Goal: Obtain resource: Download file/media

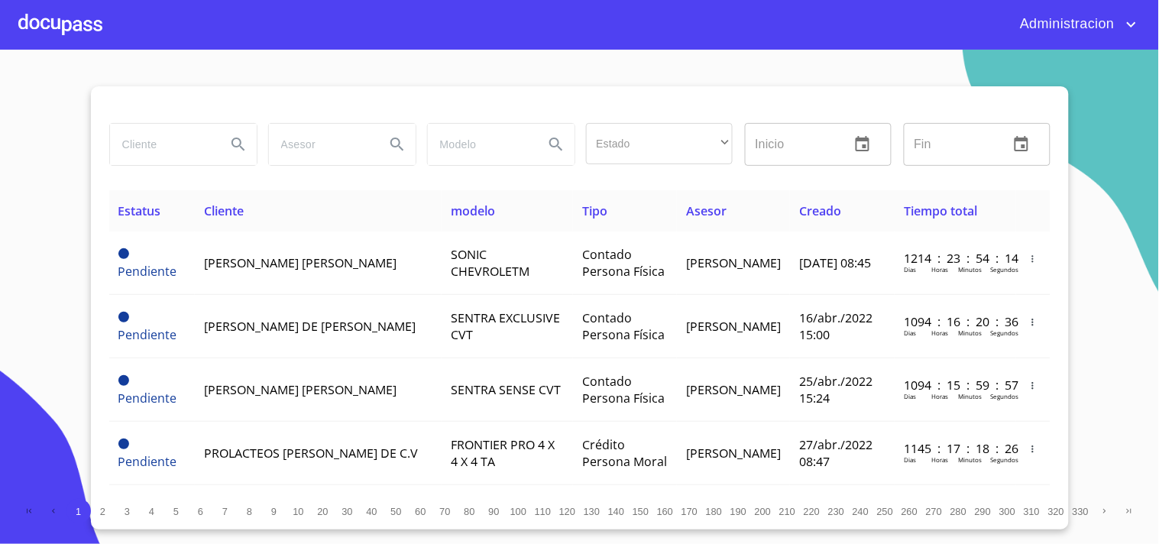
click at [184, 139] on input "search" at bounding box center [162, 144] width 104 height 41
type input "g"
type input "FERNANDO GUTIERREZ"
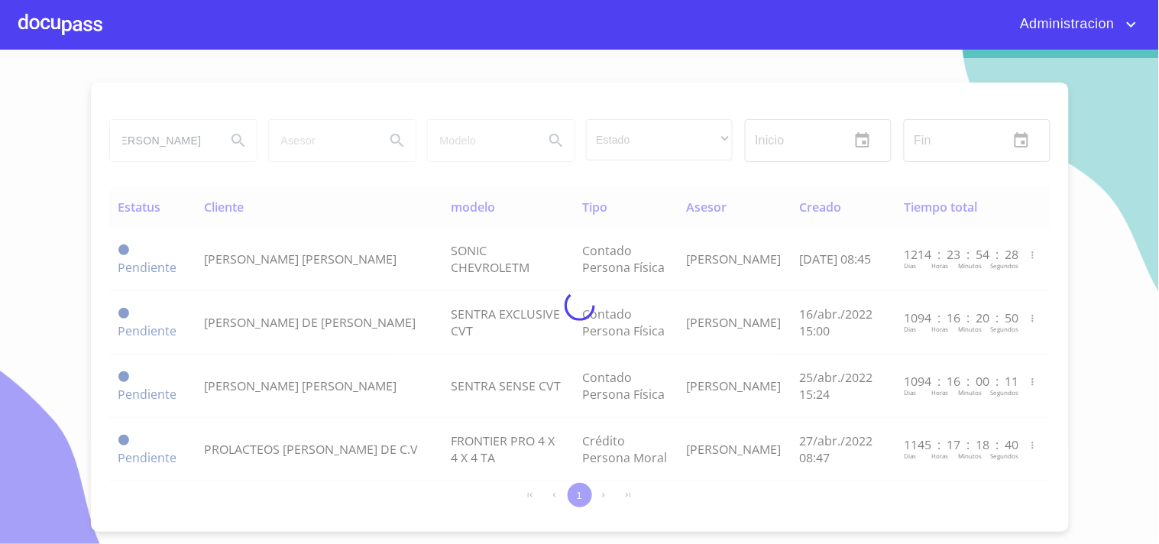
scroll to position [0, 0]
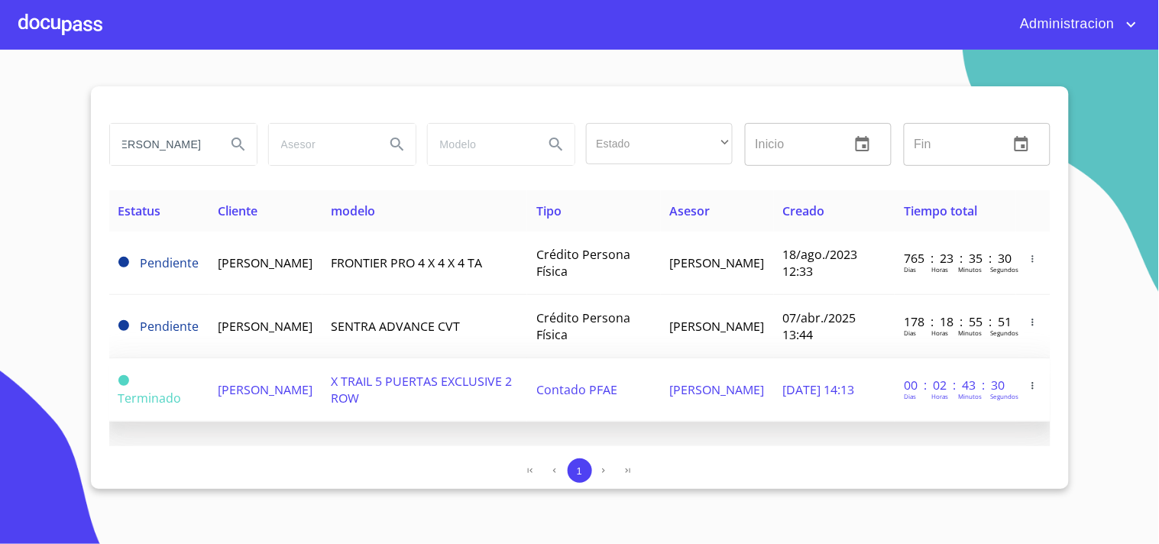
click at [477, 394] on span "X TRAIL 5 PUERTAS EXCLUSIVE 2 ROW" at bounding box center [422, 390] width 181 height 34
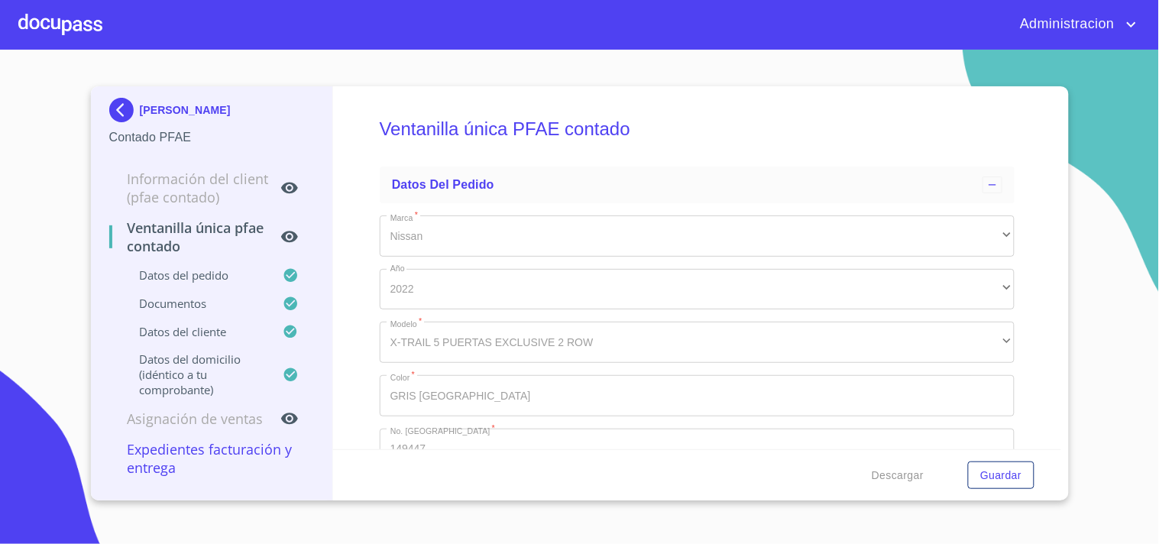
click at [127, 105] on img at bounding box center [124, 110] width 31 height 24
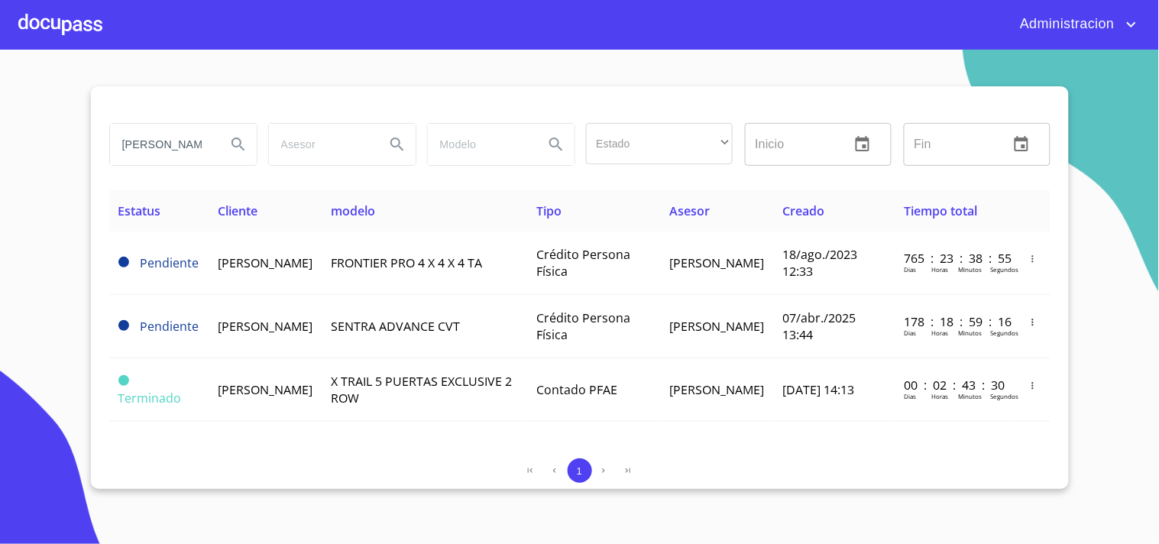
drag, startPoint x: 118, startPoint y: 143, endPoint x: 1159, endPoint y: 187, distance: 1041.9
click at [1159, 209] on section "FERNANDO GUTIERREZ Estado ​ ​ Inicio ​ Fin ​ Estatus Cliente modelo Tipo Asesor…" at bounding box center [579, 297] width 1159 height 494
type input "luz maria"
click at [239, 140] on icon "Search" at bounding box center [238, 144] width 13 height 13
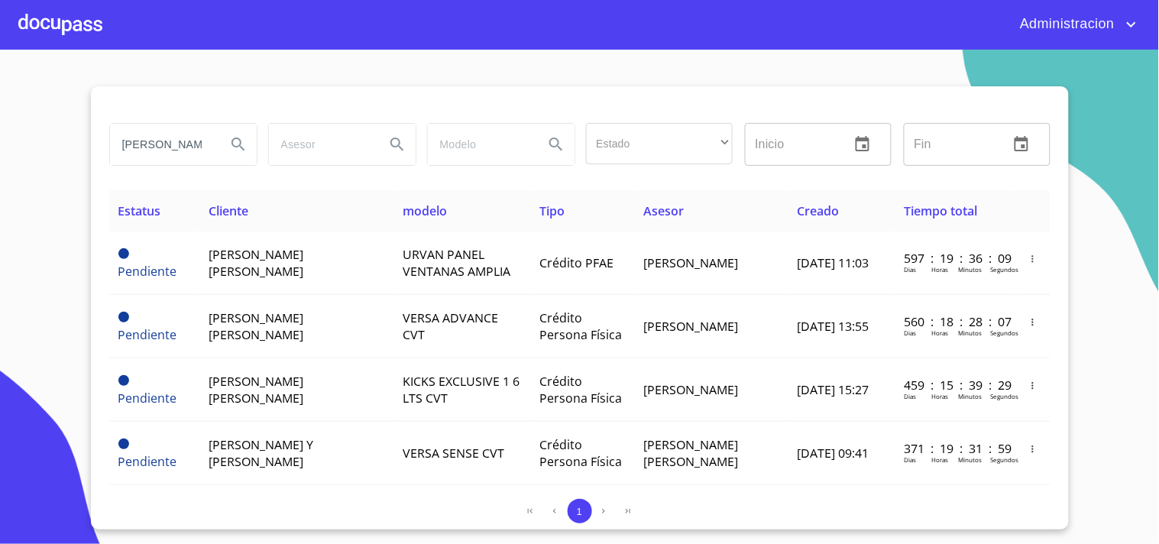
type button "luz maria"
drag, startPoint x: 164, startPoint y: 149, endPoint x: 0, endPoint y: 131, distance: 164.5
click at [0, 135] on section "luz maria Estado ​ ​ Inicio ​ Fin ​ Estatus Cliente modelo Tipo Asesor Creado T…" at bounding box center [579, 297] width 1159 height 494
type input "EDUARDO DAVID"
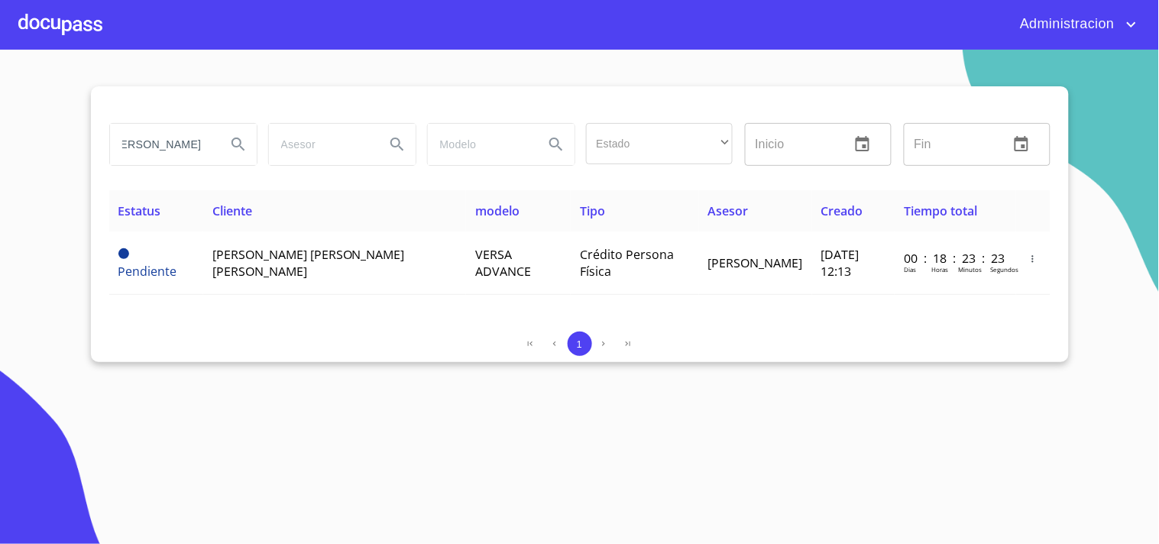
scroll to position [0, 0]
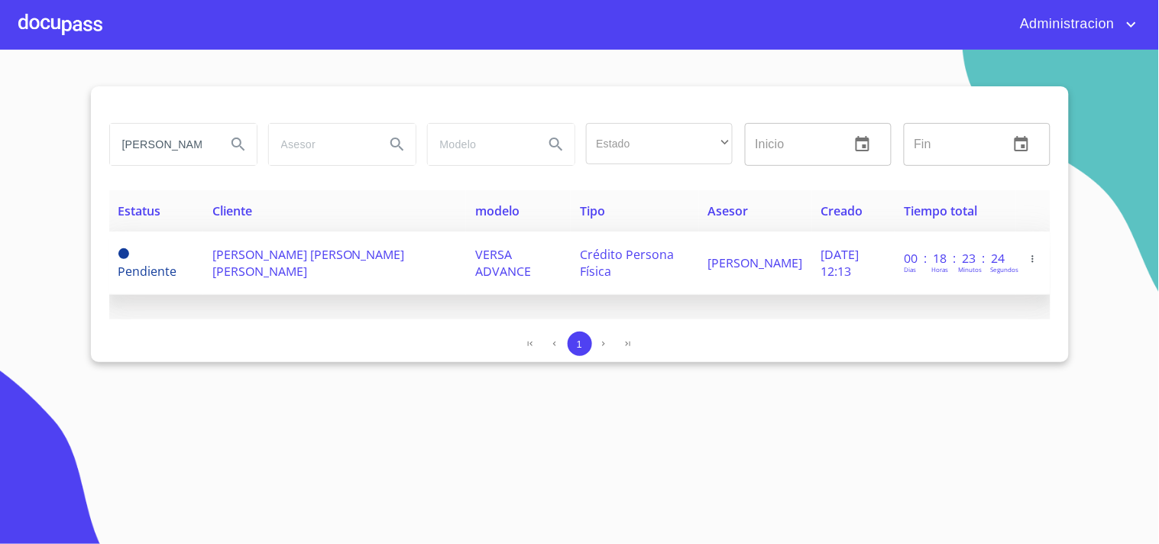
click at [261, 256] on span "[PERSON_NAME] [PERSON_NAME] [PERSON_NAME]" at bounding box center [308, 263] width 193 height 34
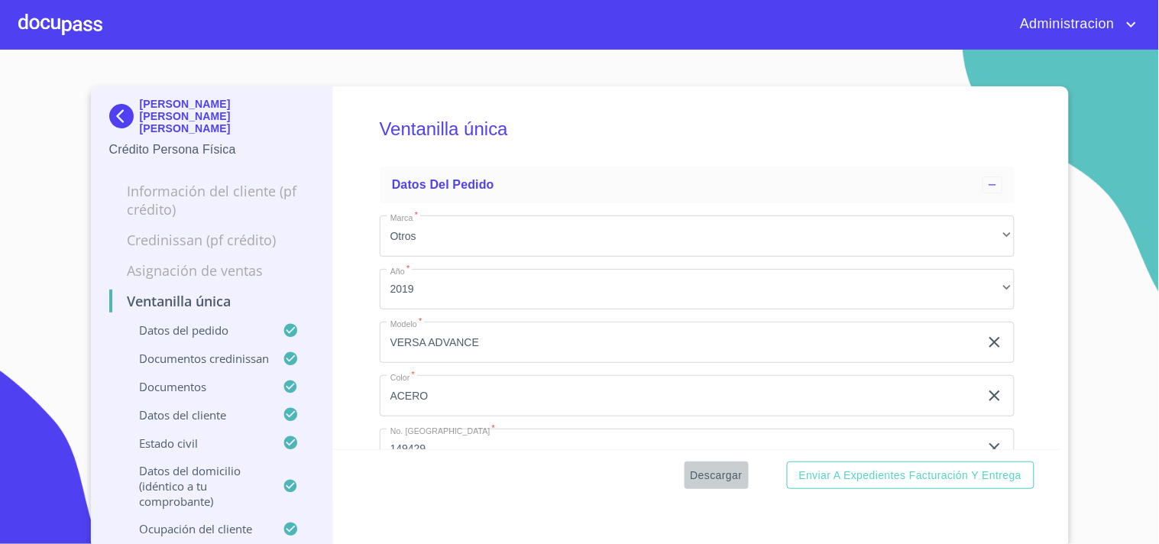
drag, startPoint x: 714, startPoint y: 478, endPoint x: 714, endPoint y: 469, distance: 8.4
click at [714, 469] on span "Descargar" at bounding box center [717, 475] width 52 height 19
click at [173, 117] on p "[PERSON_NAME] [PERSON_NAME] [PERSON_NAME]" at bounding box center [227, 116] width 175 height 37
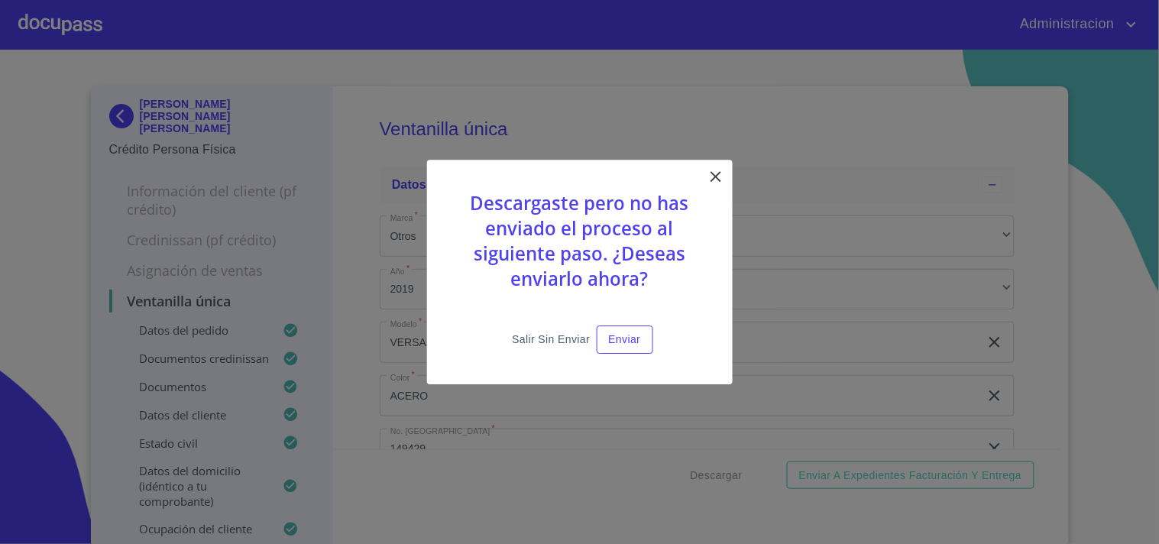
click at [545, 334] on span "Salir sin enviar" at bounding box center [551, 339] width 78 height 19
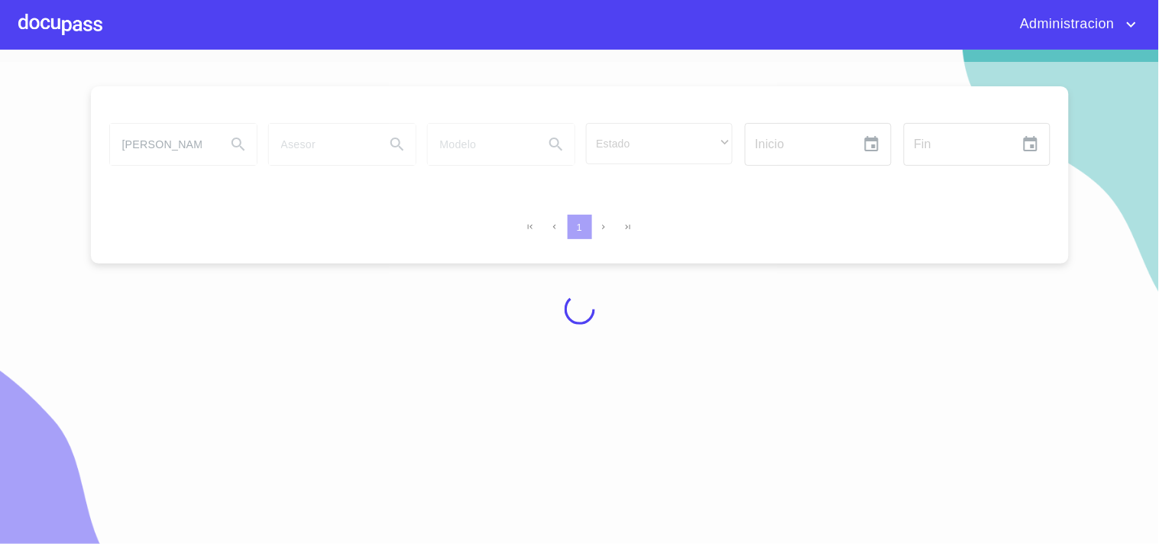
click at [185, 155] on div at bounding box center [579, 309] width 1159 height 494
drag, startPoint x: 193, startPoint y: 148, endPoint x: 201, endPoint y: 143, distance: 9.6
click at [193, 148] on div at bounding box center [579, 309] width 1159 height 494
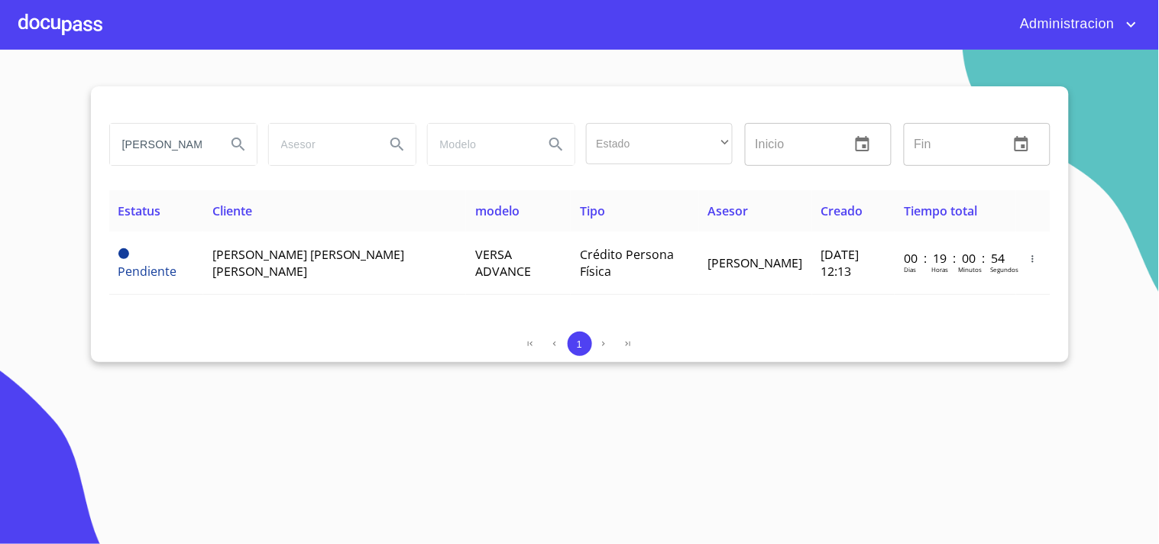
drag, startPoint x: 121, startPoint y: 141, endPoint x: 835, endPoint y: 160, distance: 714.8
click at [802, 160] on div "EDUARDO DAVID Estado ​ ​ Inicio ​ Fin ​" at bounding box center [580, 144] width 954 height 55
type input "MONI"
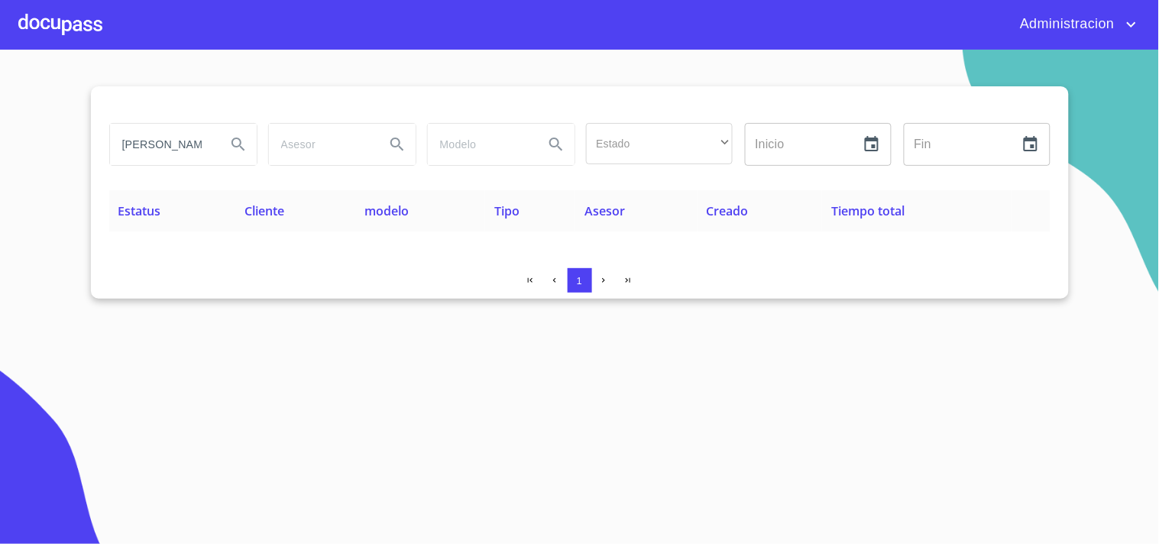
type input "[PERSON_NAME]"
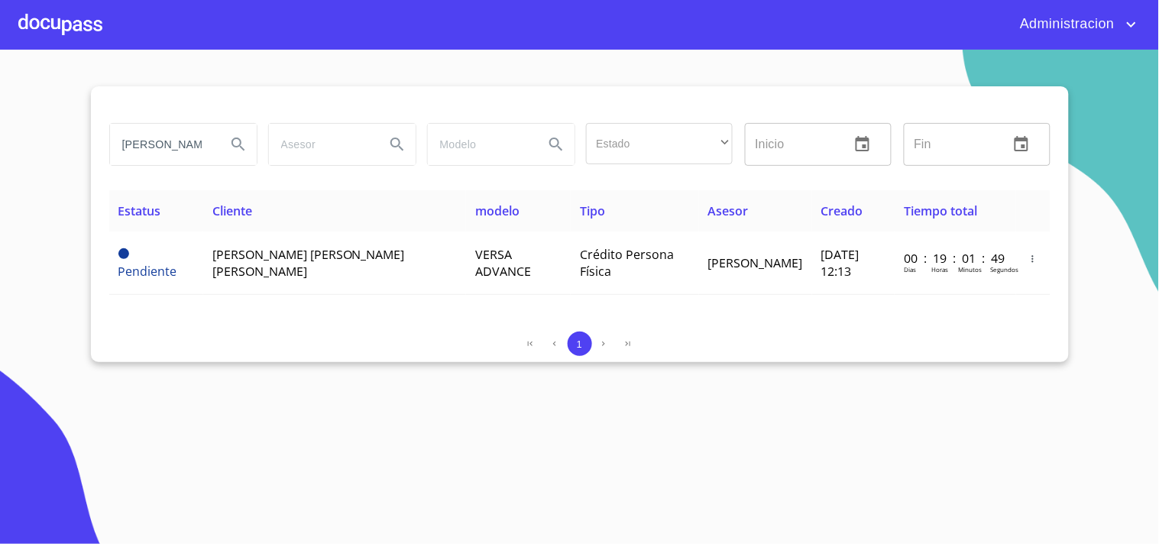
scroll to position [0, 16]
drag, startPoint x: 121, startPoint y: 151, endPoint x: 776, endPoint y: 222, distance: 658.8
click at [770, 223] on div "[PERSON_NAME] Estado ​ ​ Inicio ​ Fin ​ Estatus Cliente modelo Tipo Asesor Crea…" at bounding box center [580, 224] width 978 height 276
type input "[PERSON_NAME]"
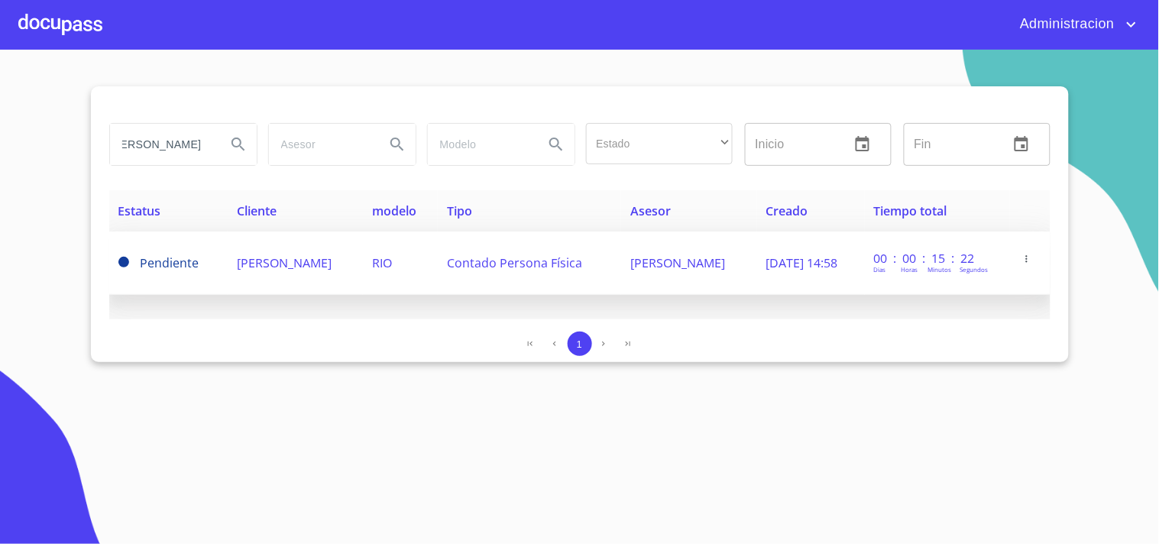
scroll to position [0, 0]
click at [265, 281] on td "[PERSON_NAME]" at bounding box center [295, 263] width 135 height 63
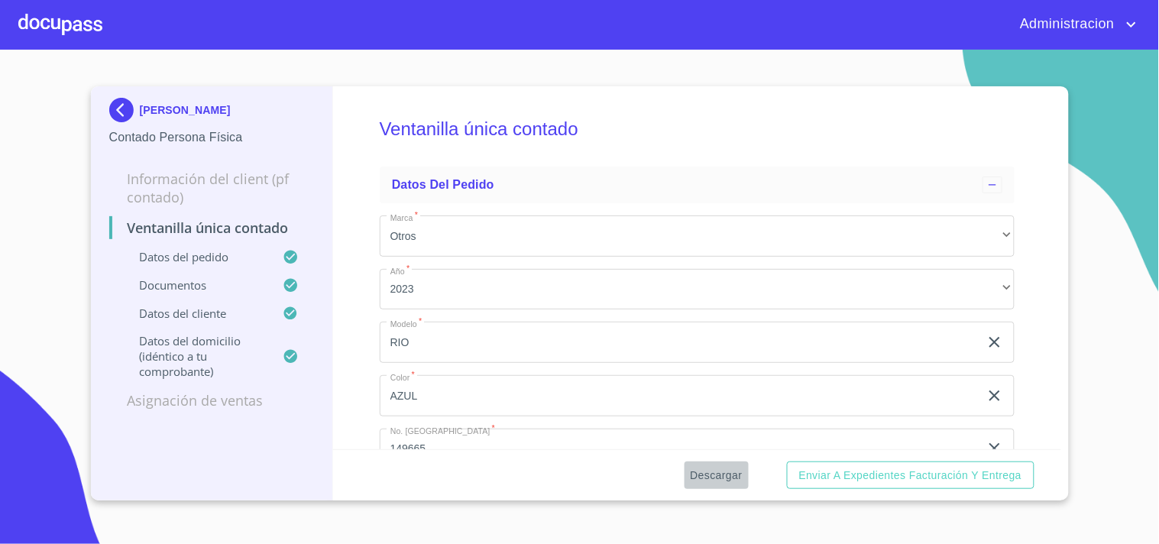
click at [723, 466] on span "Descargar" at bounding box center [717, 475] width 52 height 19
